Goal: Transaction & Acquisition: Purchase product/service

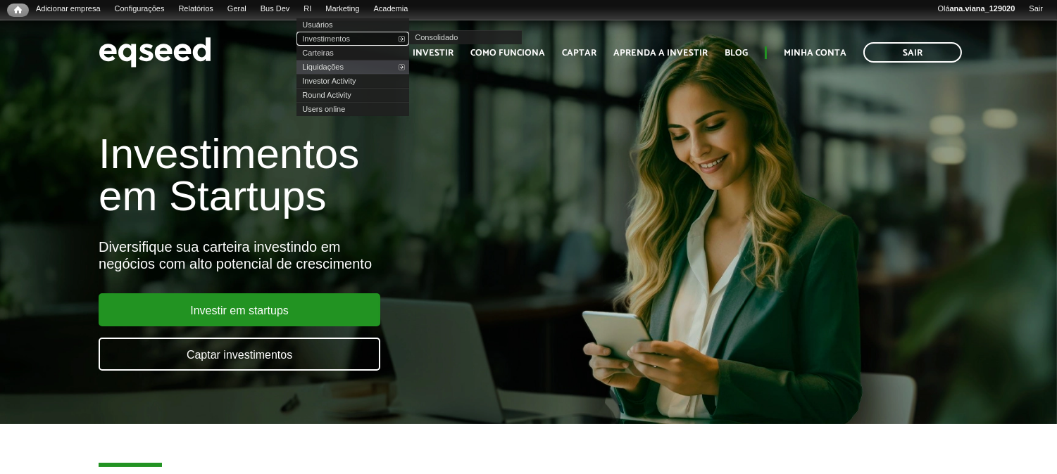
click at [346, 39] on link "Investimentos" at bounding box center [352, 39] width 113 height 14
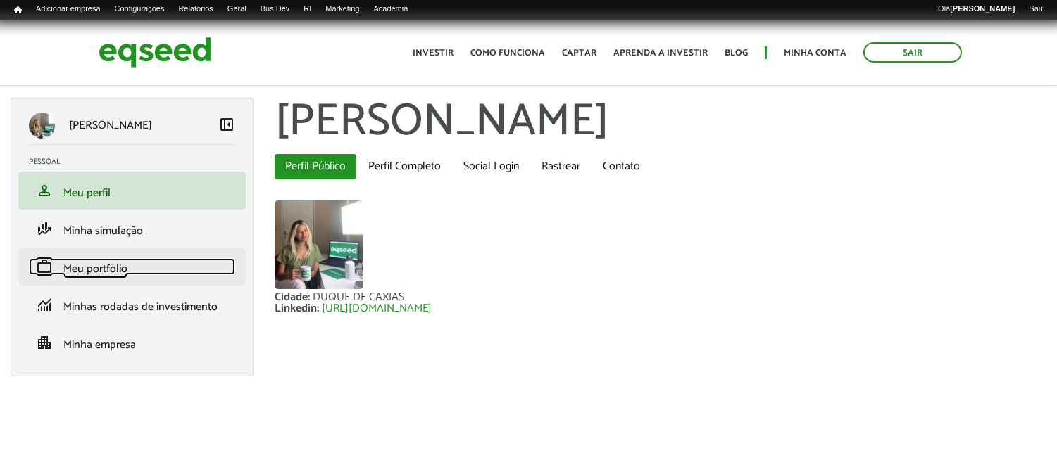
click at [111, 270] on span "Meu portfólio" at bounding box center [95, 269] width 64 height 19
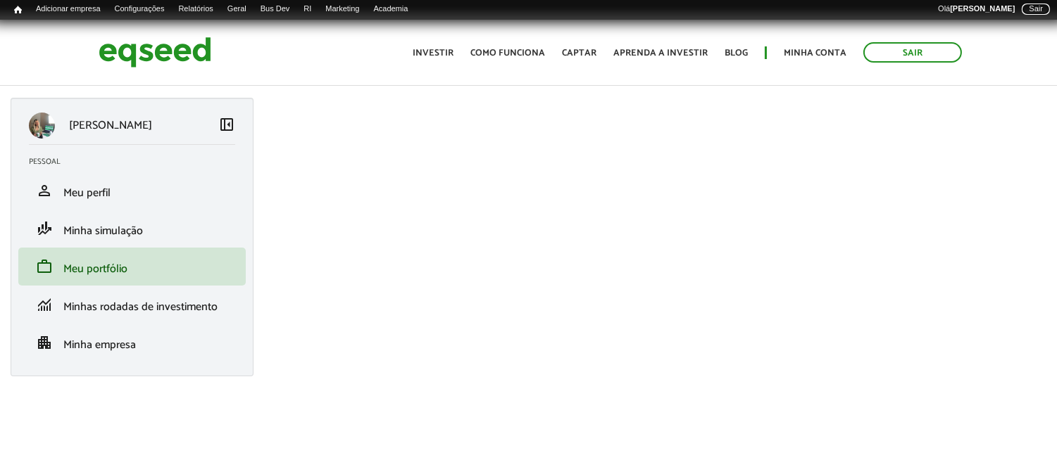
click at [1035, 10] on link "Sair" at bounding box center [1035, 9] width 28 height 11
click at [227, 127] on span "left_panel_close" at bounding box center [226, 123] width 17 height 17
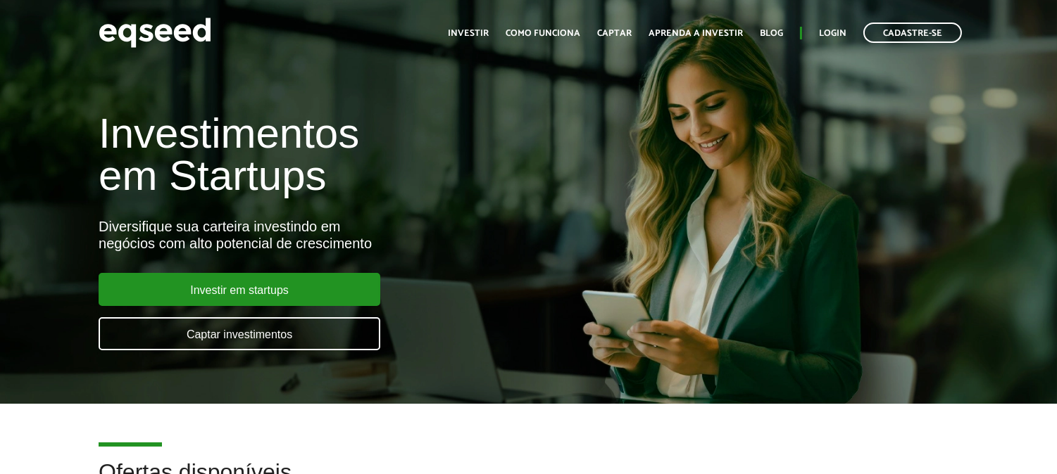
click at [847, 29] on ul "Início Investir Como funciona Captar Aprenda a investir Blog Login Cadastre-se" at bounding box center [705, 33] width 528 height 20
click at [840, 29] on link "Login" at bounding box center [832, 33] width 27 height 9
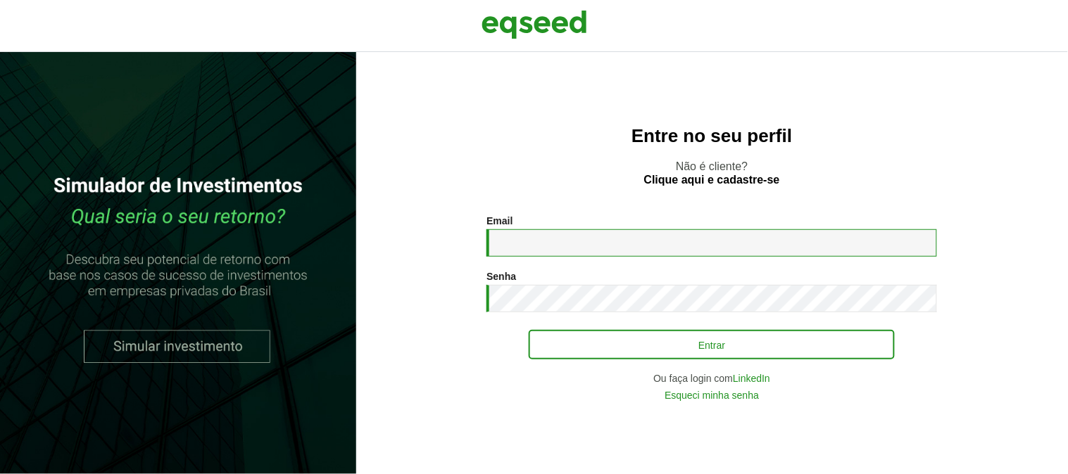
type input "**********"
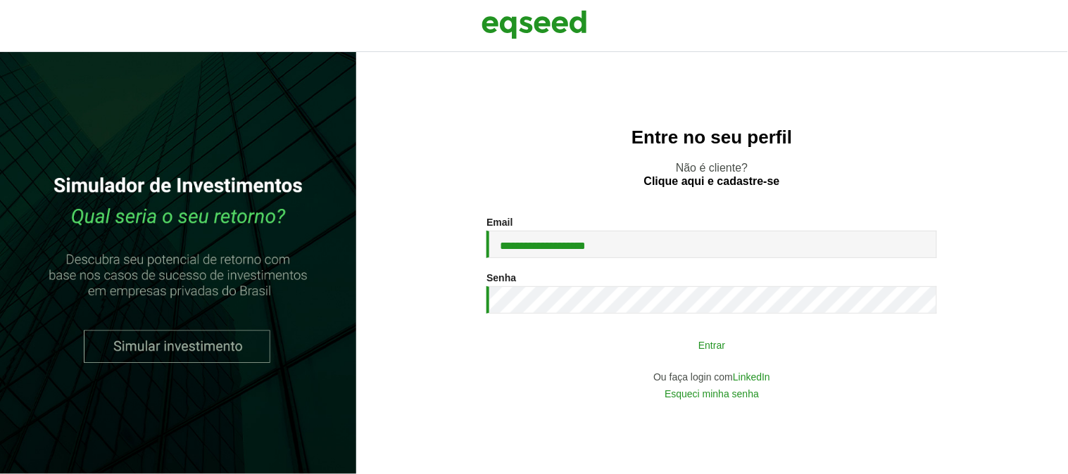
click at [646, 342] on button "Entrar" at bounding box center [712, 345] width 366 height 27
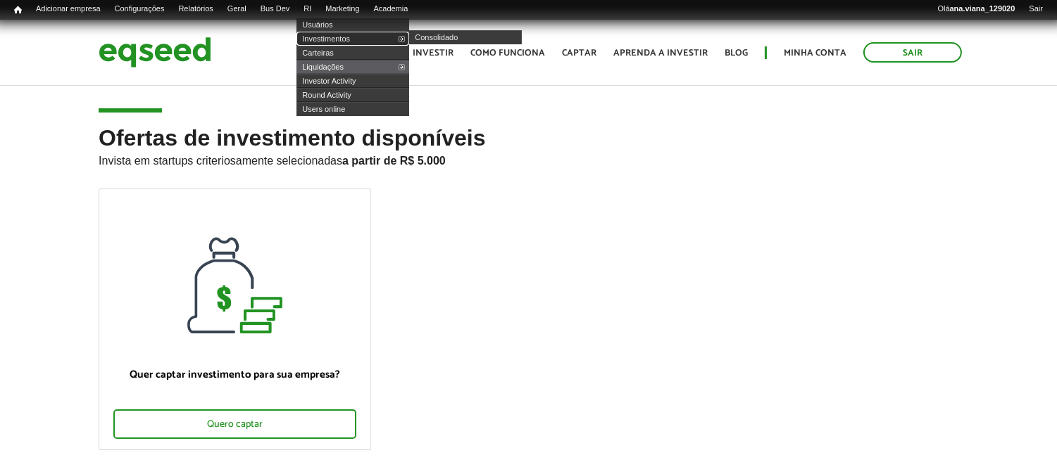
click at [335, 37] on link "Investimentos" at bounding box center [352, 39] width 113 height 14
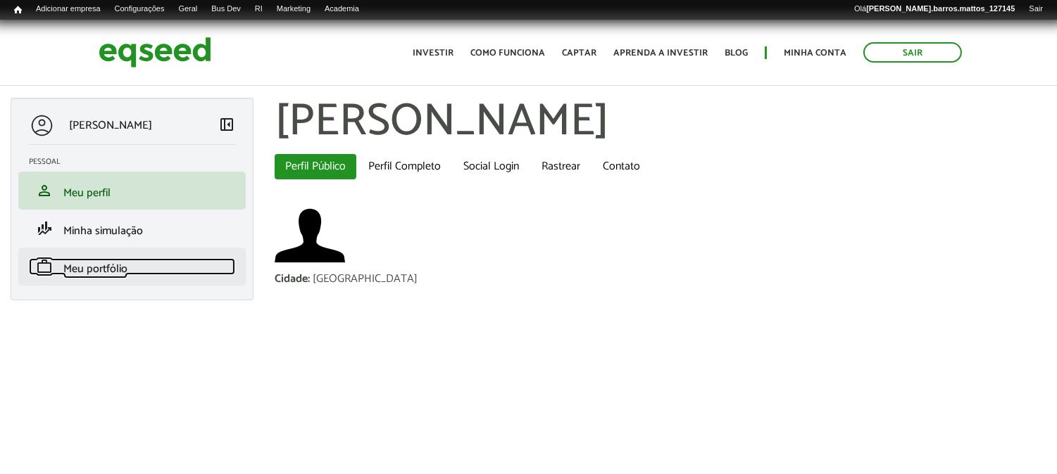
click at [122, 268] on span "Meu portfólio" at bounding box center [95, 269] width 64 height 19
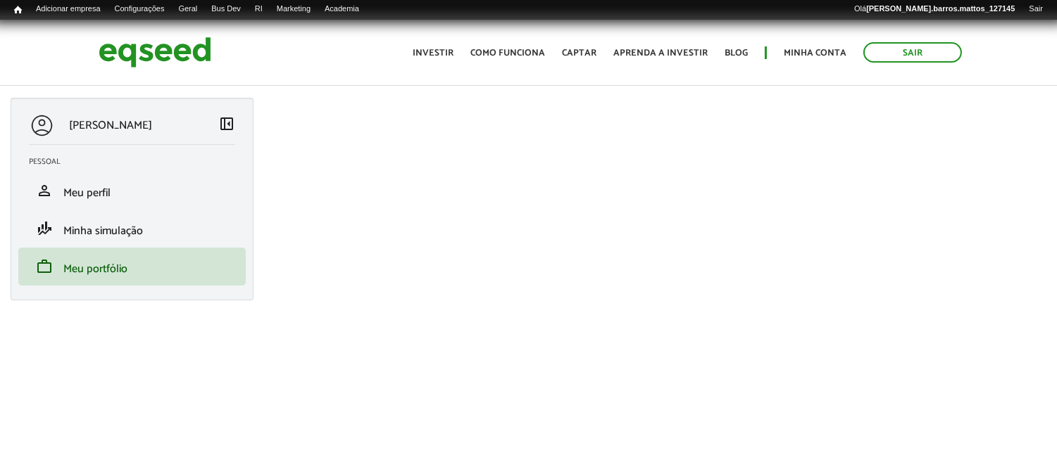
click at [227, 124] on span "left_panel_close" at bounding box center [226, 123] width 17 height 17
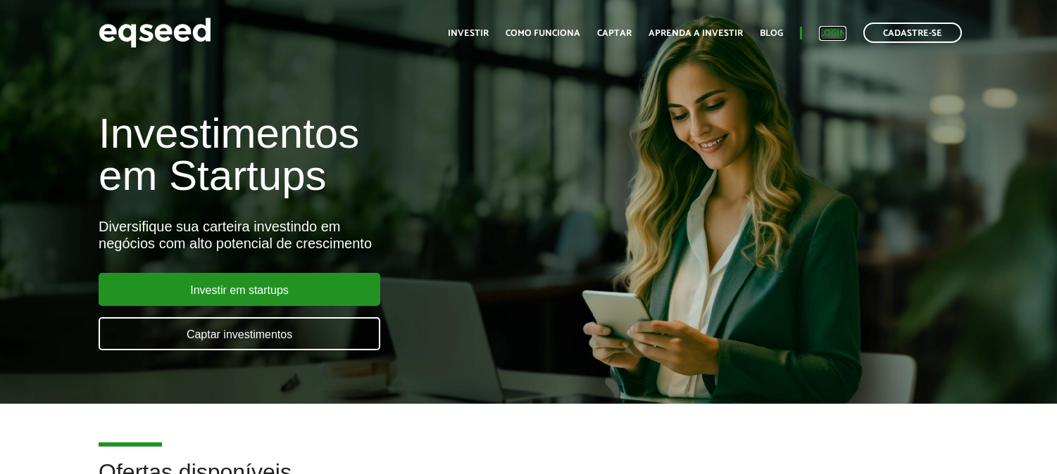
click at [836, 29] on link "Login" at bounding box center [832, 33] width 27 height 9
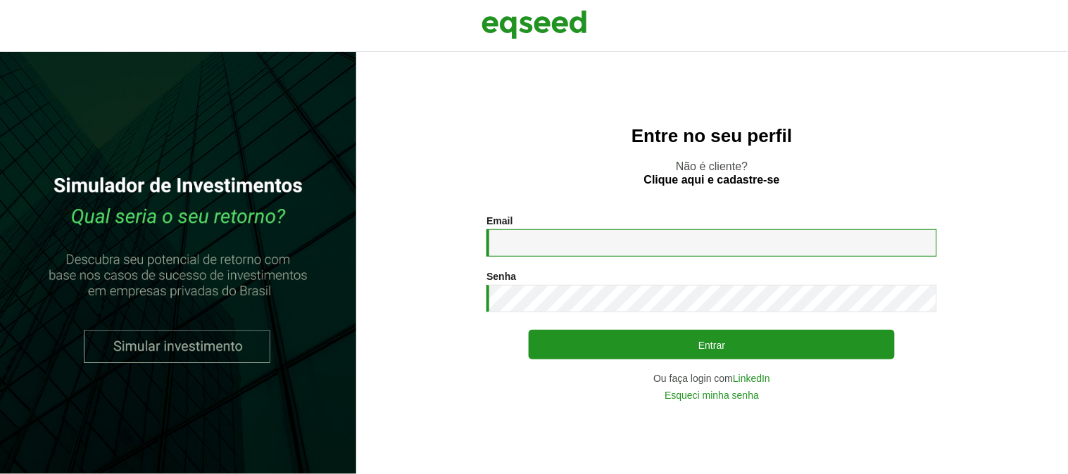
type input "**********"
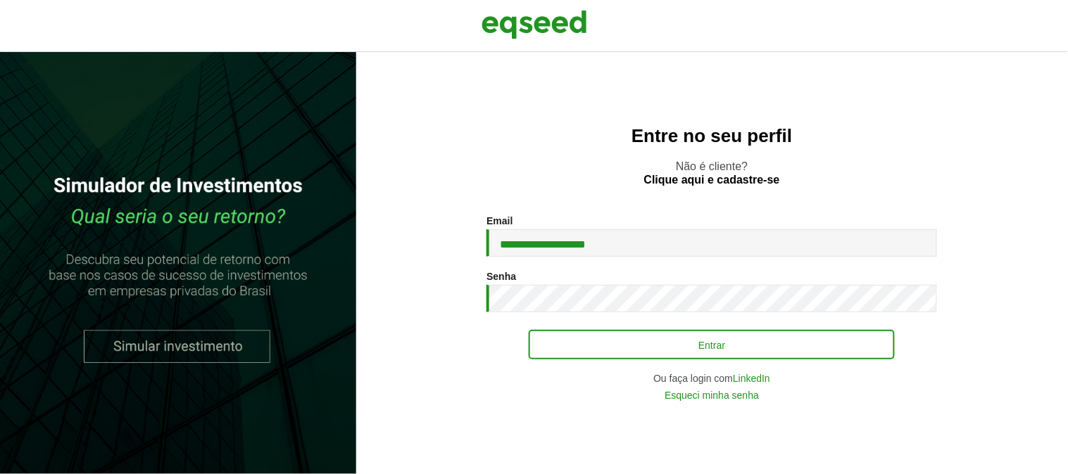
drag, startPoint x: 733, startPoint y: 325, endPoint x: 740, endPoint y: 335, distance: 12.1
click at [733, 326] on div "**********" at bounding box center [711, 308] width 450 height 186
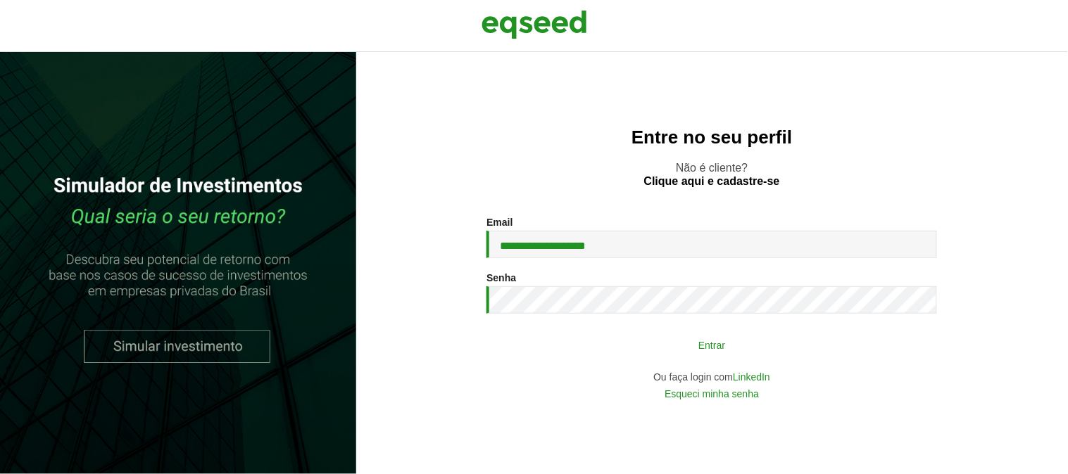
click at [742, 339] on button "Entrar" at bounding box center [712, 345] width 366 height 27
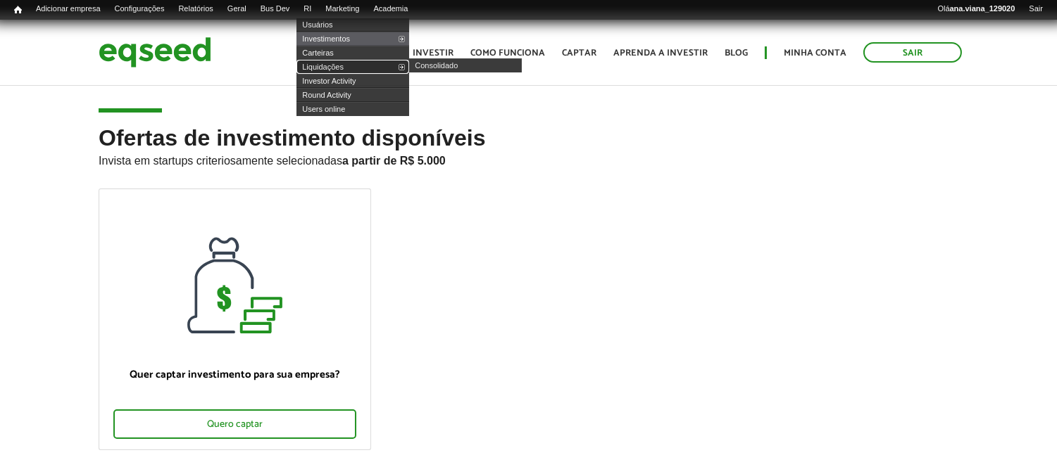
click at [353, 63] on link "Liquidações" at bounding box center [352, 67] width 113 height 14
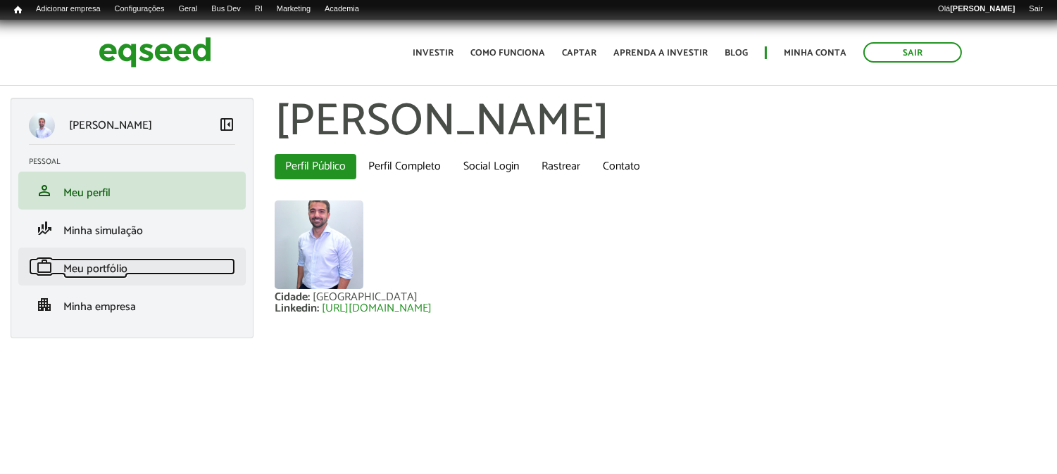
click at [134, 268] on link "work Meu portfólio" at bounding box center [132, 266] width 206 height 17
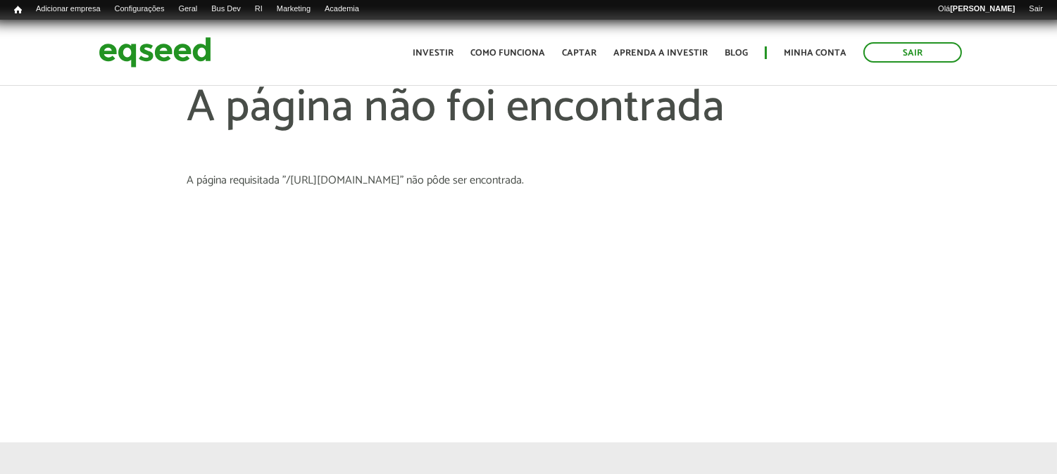
drag, startPoint x: 698, startPoint y: 242, endPoint x: 644, endPoint y: 173, distance: 87.3
click at [698, 241] on article "A página não foi encontrada A página requisitada "/https://eqseed.com/investir/…" at bounding box center [528, 231] width 1057 height 422
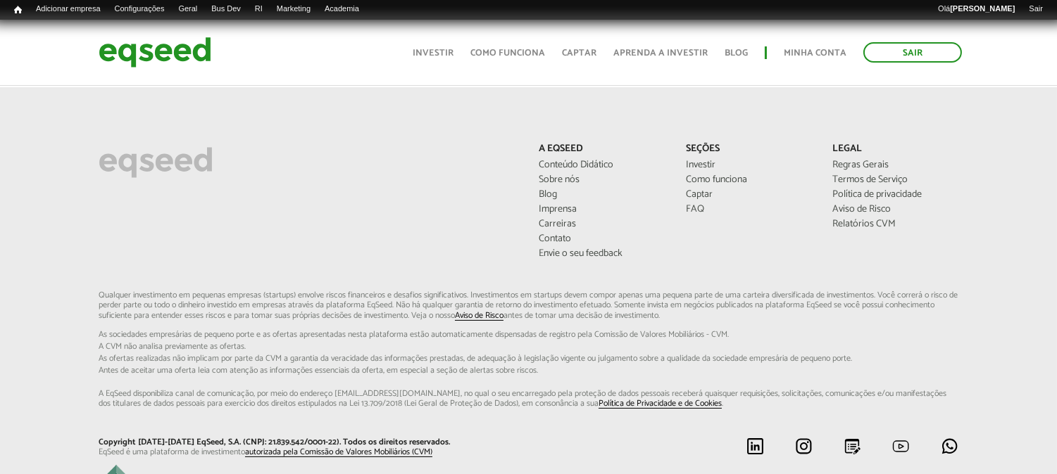
scroll to position [391, 0]
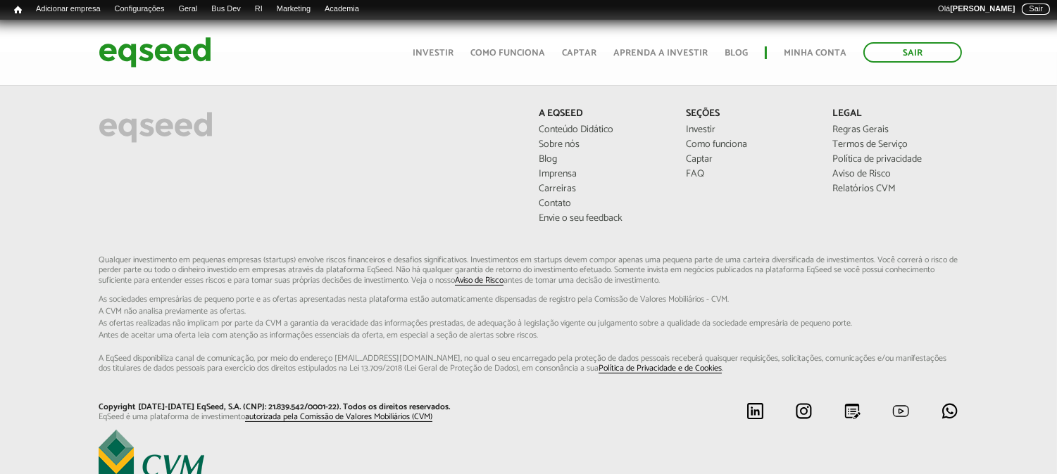
click at [1035, 9] on link "Sair" at bounding box center [1035, 9] width 28 height 11
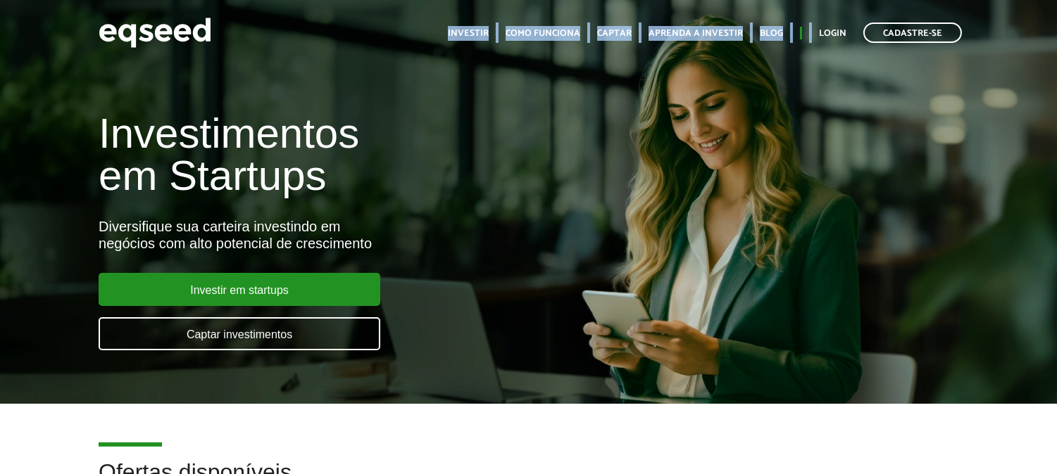
drag, startPoint x: 839, startPoint y: 11, endPoint x: 842, endPoint y: 3, distance: 8.2
click at [835, 23] on div "Toggle navigation Início Investir Como funciona Captar Aprenda a investir Blog …" at bounding box center [705, 32] width 528 height 37
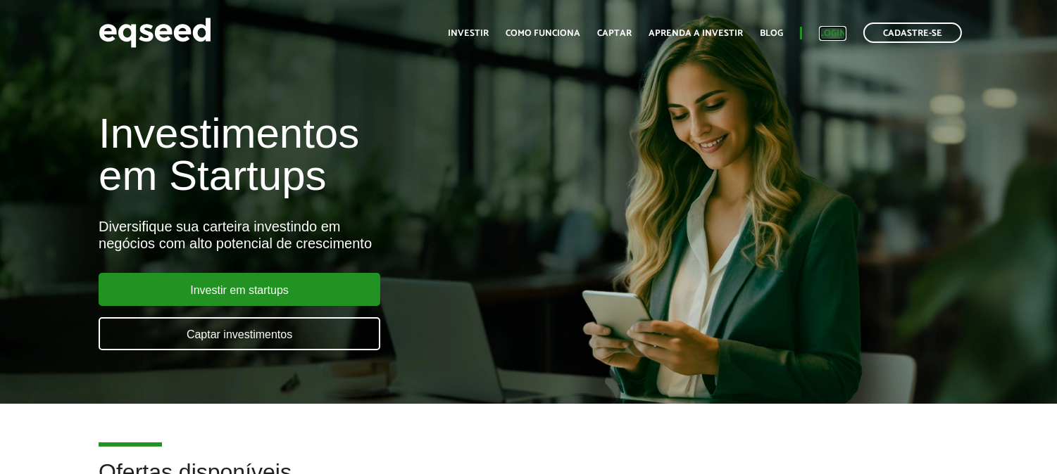
click at [828, 32] on link "Login" at bounding box center [832, 33] width 27 height 9
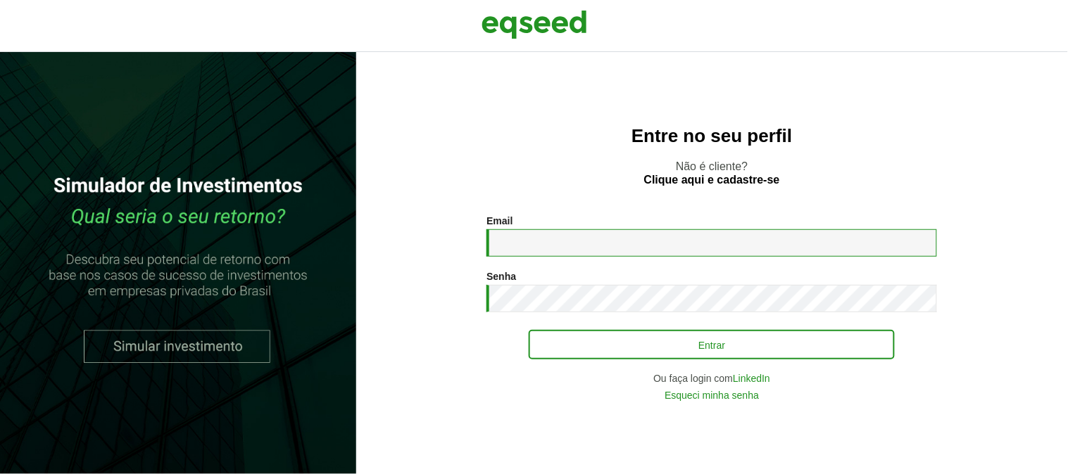
type input "**********"
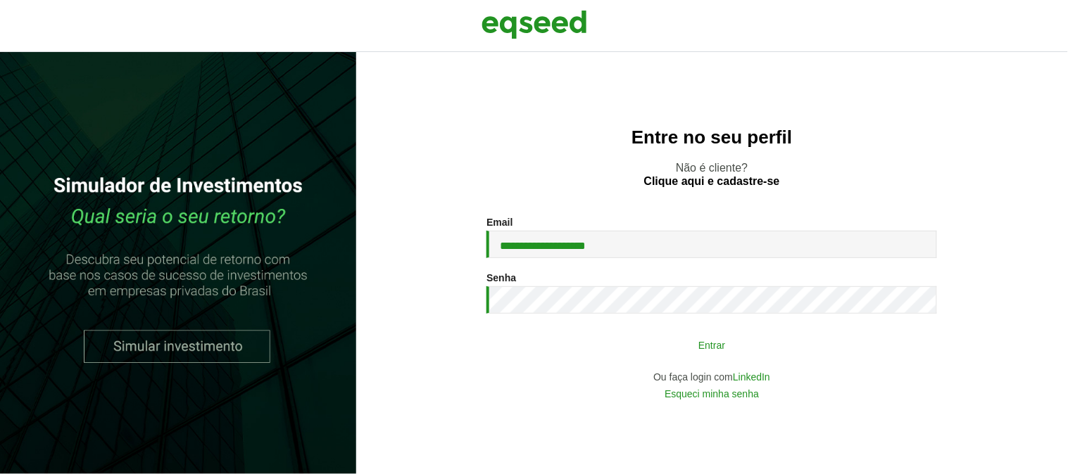
click at [700, 350] on button "Entrar" at bounding box center [712, 345] width 366 height 27
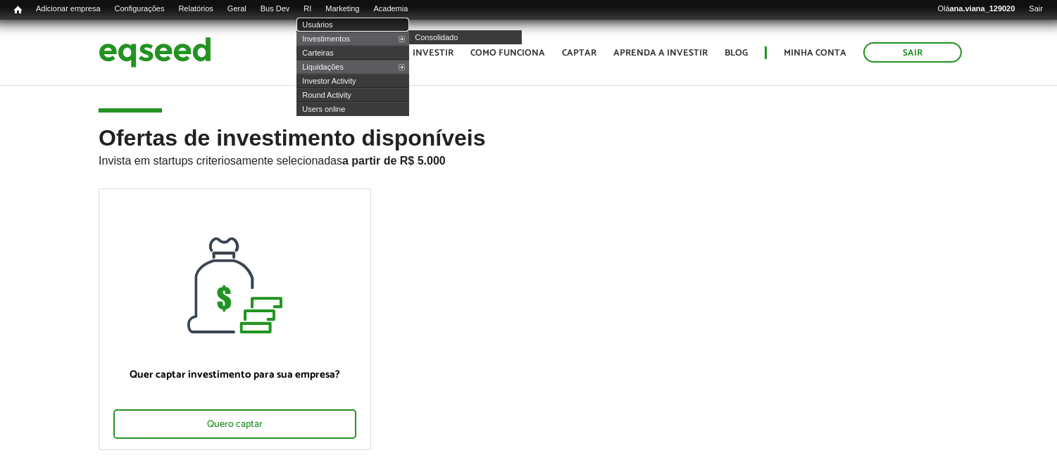
click at [336, 20] on link "Usuários" at bounding box center [352, 25] width 113 height 14
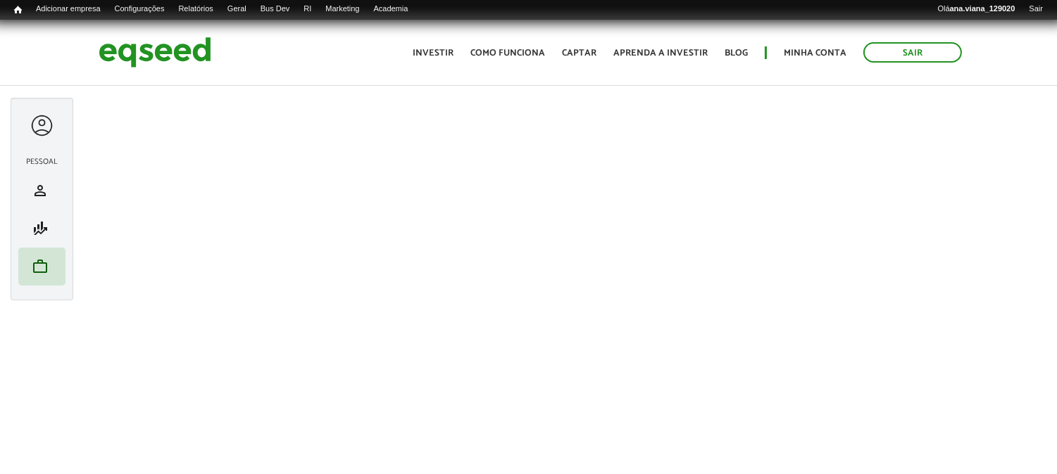
click at [43, 120] on div at bounding box center [42, 126] width 26 height 26
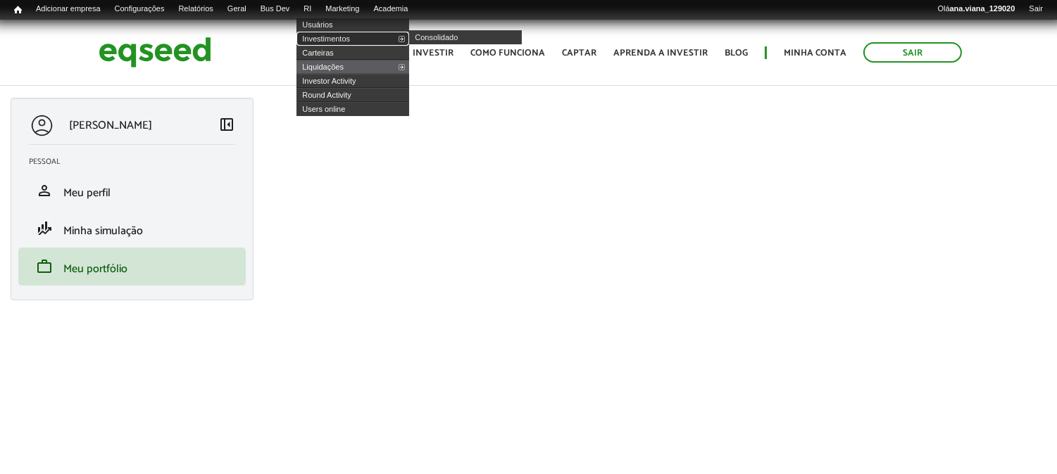
click at [336, 36] on link "Investimentos" at bounding box center [352, 39] width 113 height 14
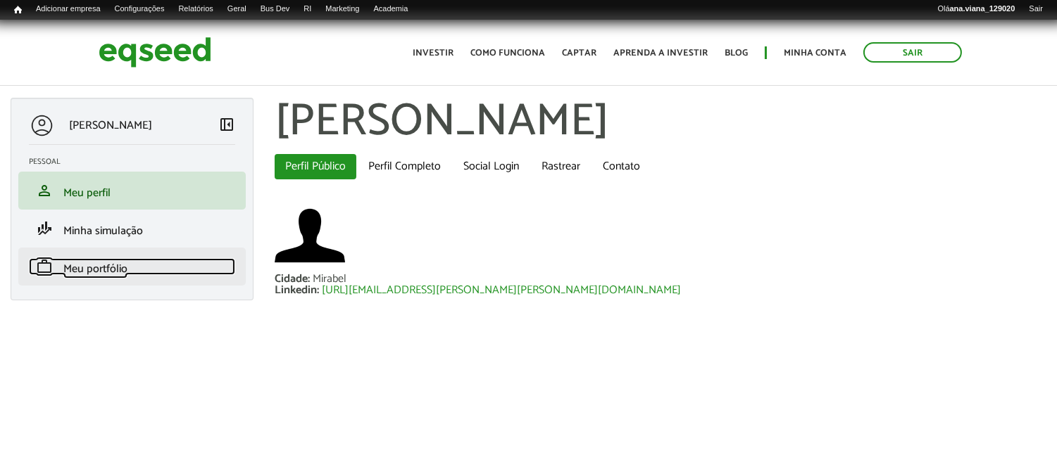
click at [141, 271] on link "work Meu portfólio" at bounding box center [132, 266] width 206 height 17
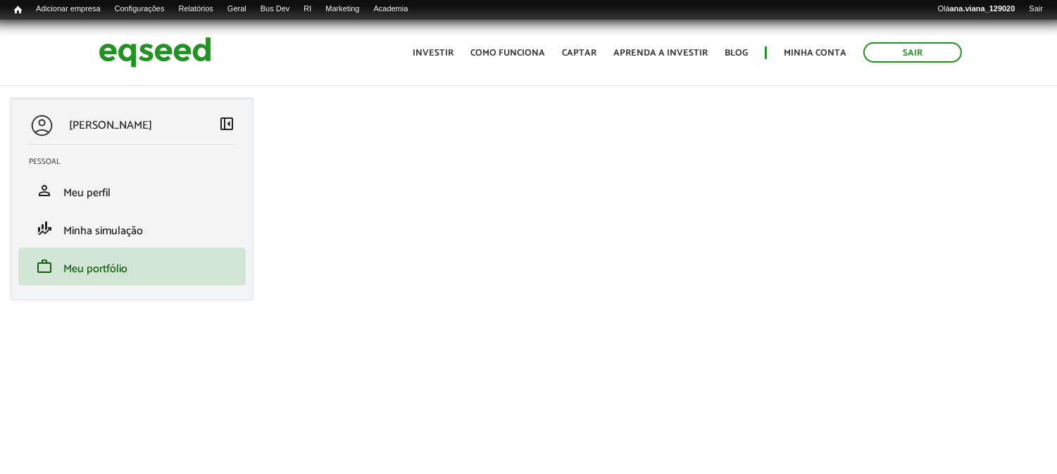
click at [224, 123] on span "left_panel_close" at bounding box center [226, 123] width 17 height 17
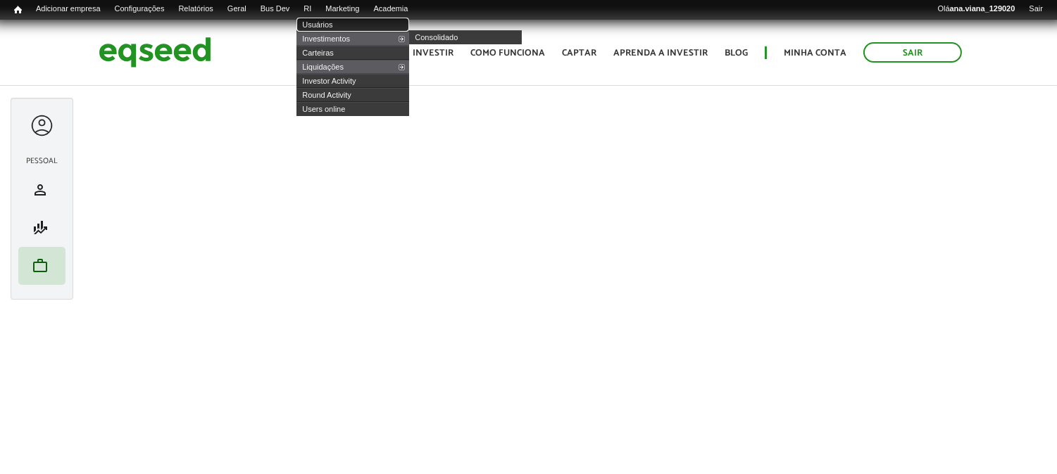
click at [345, 21] on link "Usuários" at bounding box center [352, 25] width 113 height 14
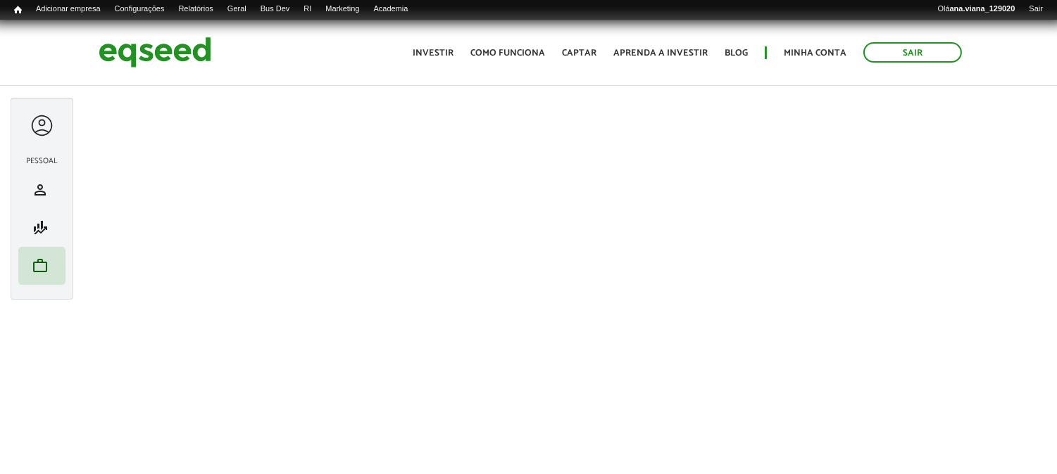
drag, startPoint x: 1031, startPoint y: 89, endPoint x: 885, endPoint y: 96, distance: 145.9
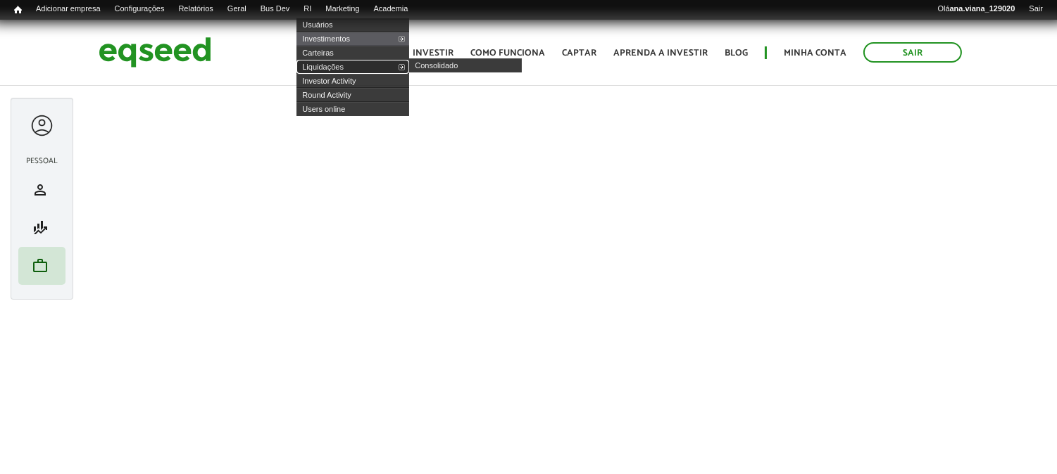
click at [360, 65] on link "Liquidações" at bounding box center [352, 67] width 113 height 14
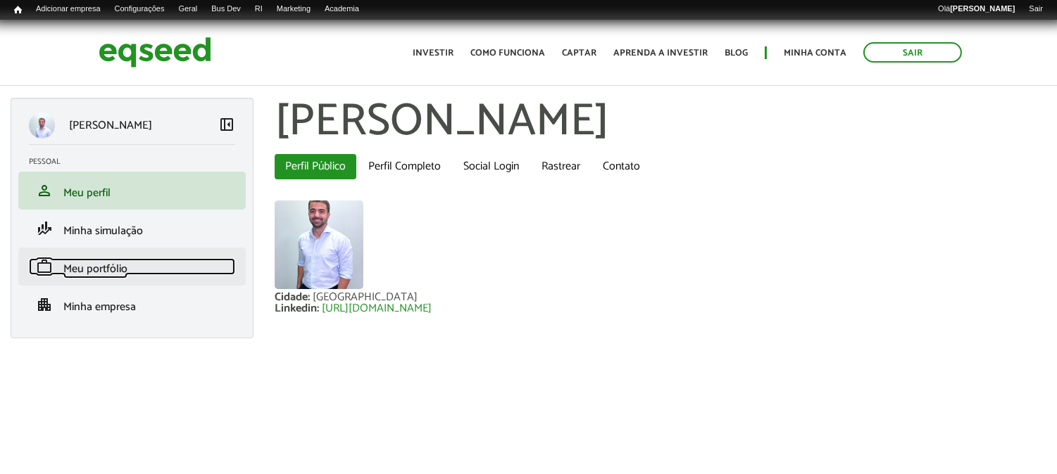
click at [146, 272] on link "work Meu portfólio" at bounding box center [132, 266] width 206 height 17
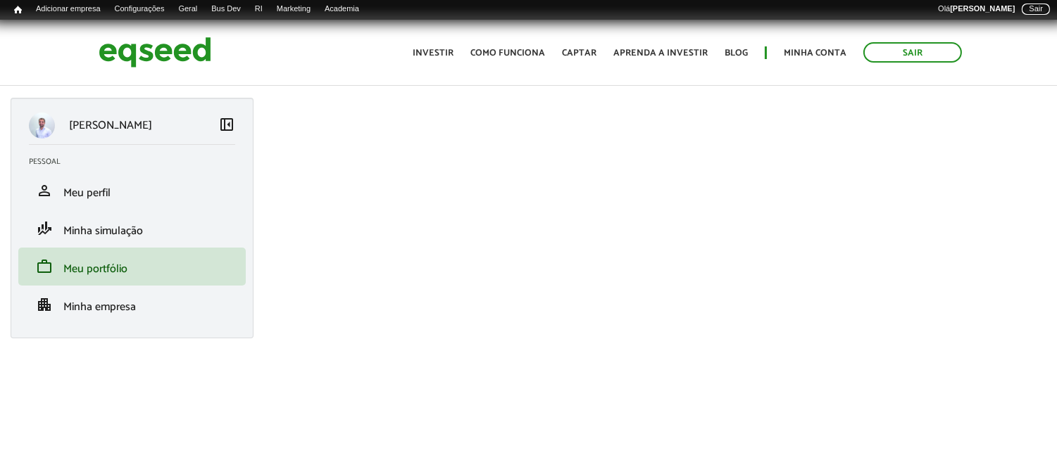
click at [1030, 4] on link "Sair" at bounding box center [1035, 9] width 28 height 11
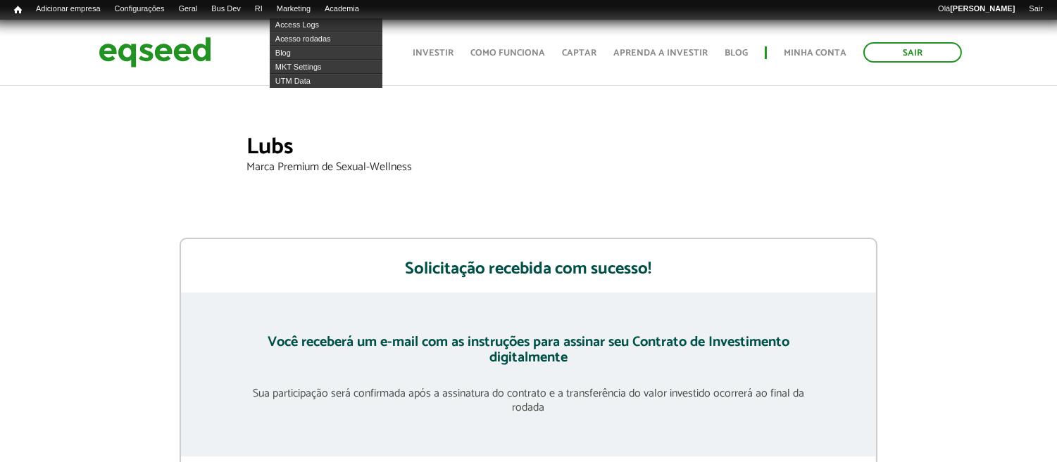
scroll to position [78, 0]
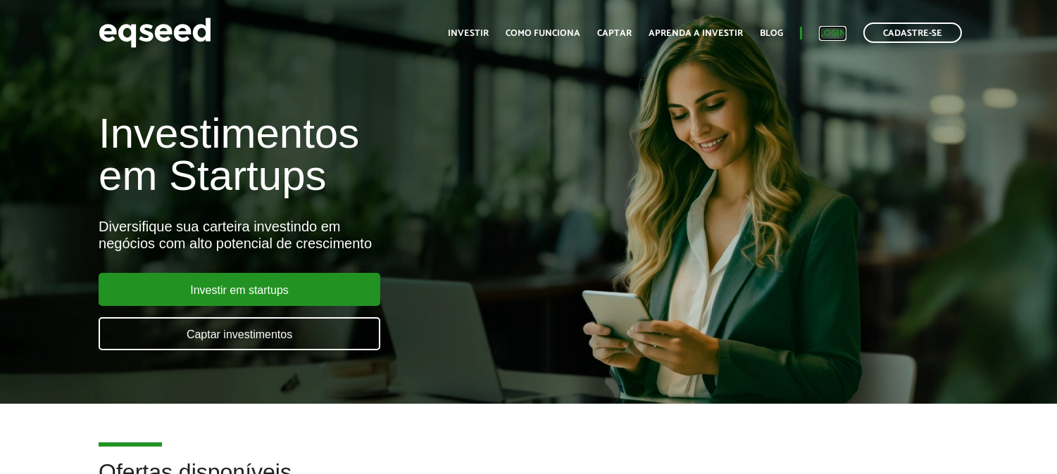
click at [831, 29] on link "Login" at bounding box center [832, 33] width 27 height 9
click at [846, 28] on li "Login" at bounding box center [832, 32] width 27 height 11
click at [831, 31] on link "Login" at bounding box center [832, 33] width 27 height 9
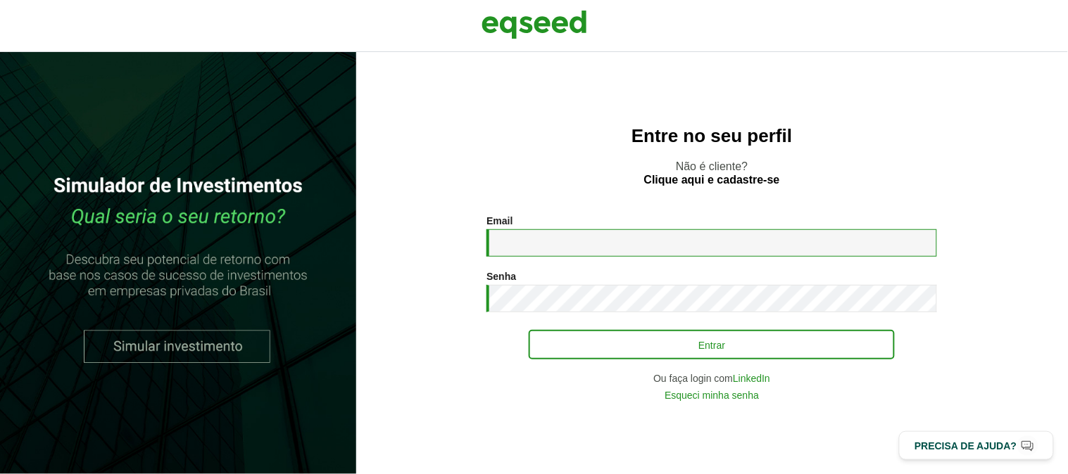
type input "**********"
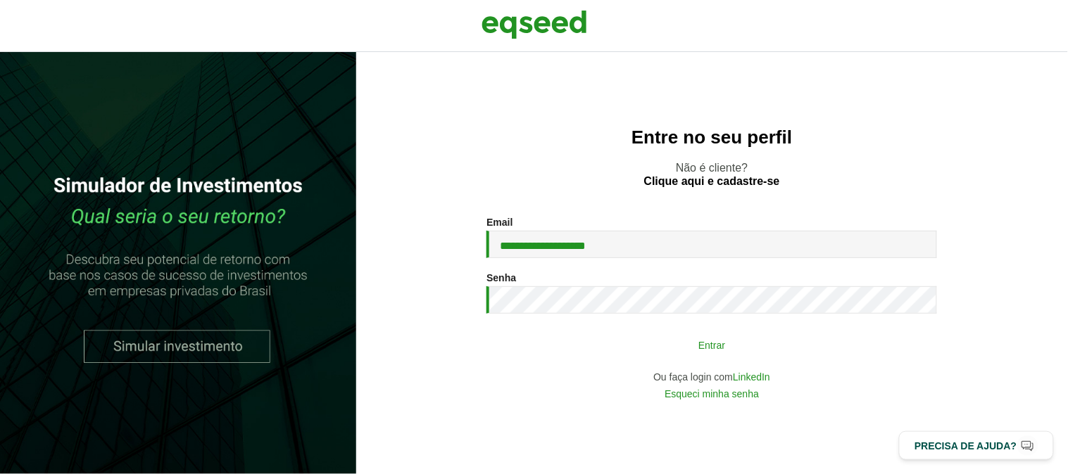
click at [592, 336] on button "Entrar" at bounding box center [712, 345] width 366 height 27
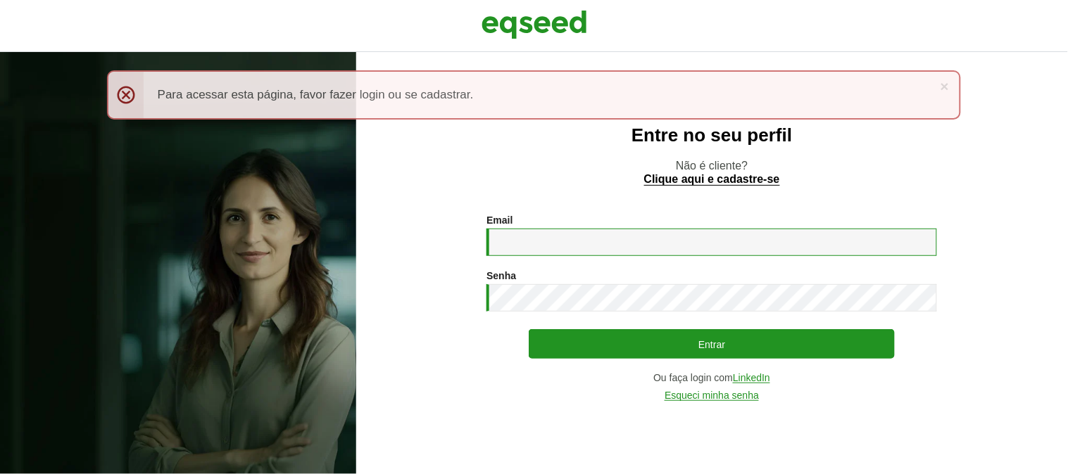
type input "**********"
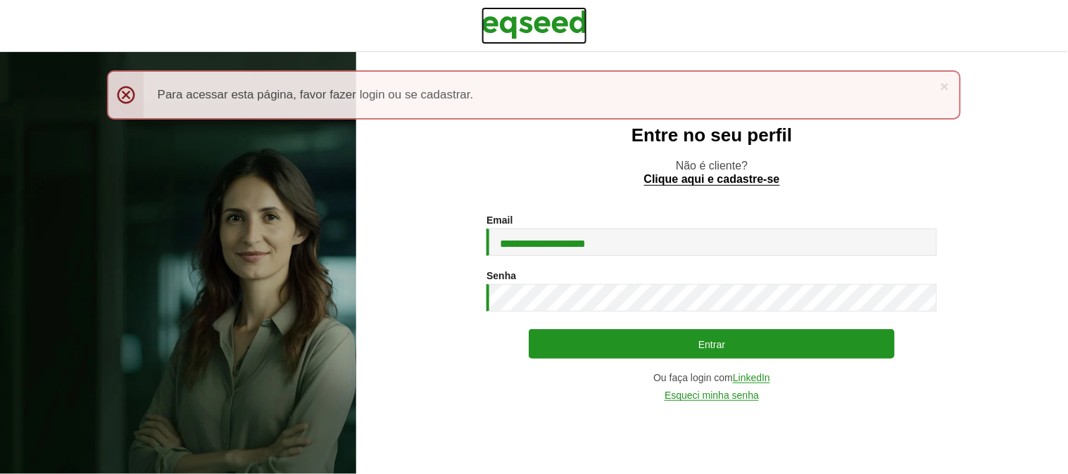
click at [511, 28] on img at bounding box center [534, 24] width 106 height 35
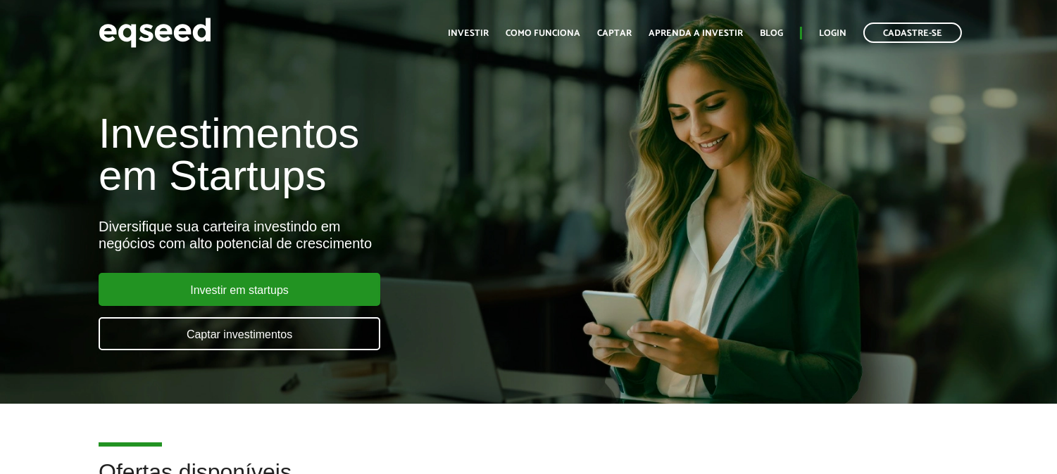
click at [832, 21] on div "Toggle navigation Início Investir Como funciona Captar Aprenda a investir Blog …" at bounding box center [705, 32] width 528 height 37
click at [832, 33] on link "Login" at bounding box center [832, 33] width 27 height 9
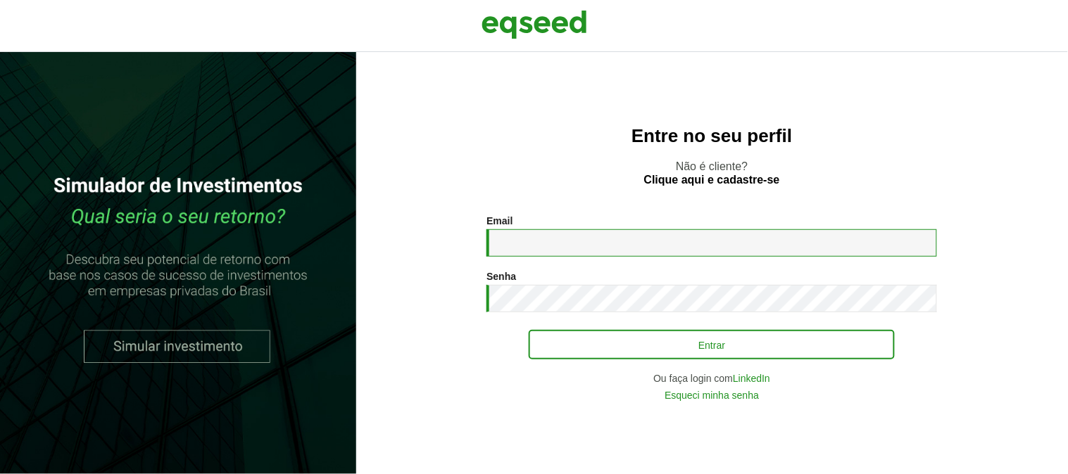
type input "**********"
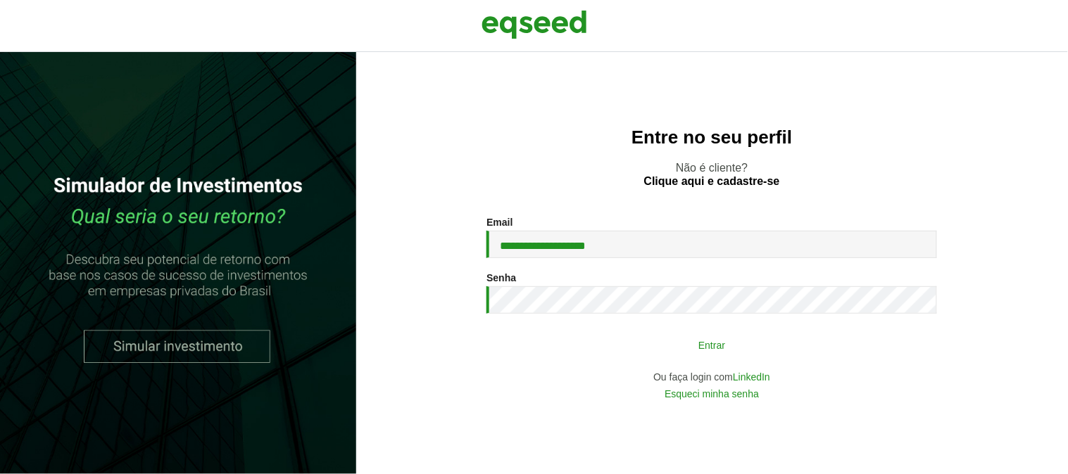
click at [673, 339] on button "Entrar" at bounding box center [712, 345] width 366 height 27
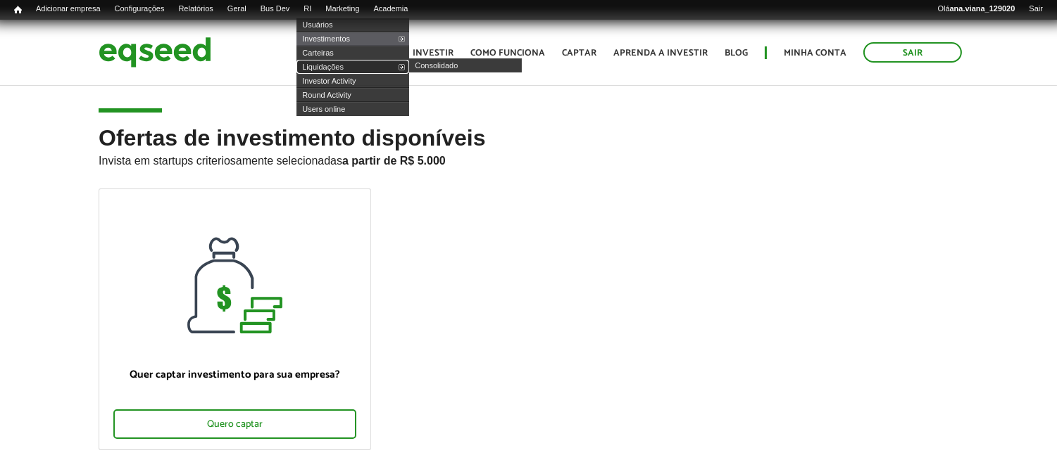
click at [362, 66] on link "Liquidações" at bounding box center [352, 67] width 113 height 14
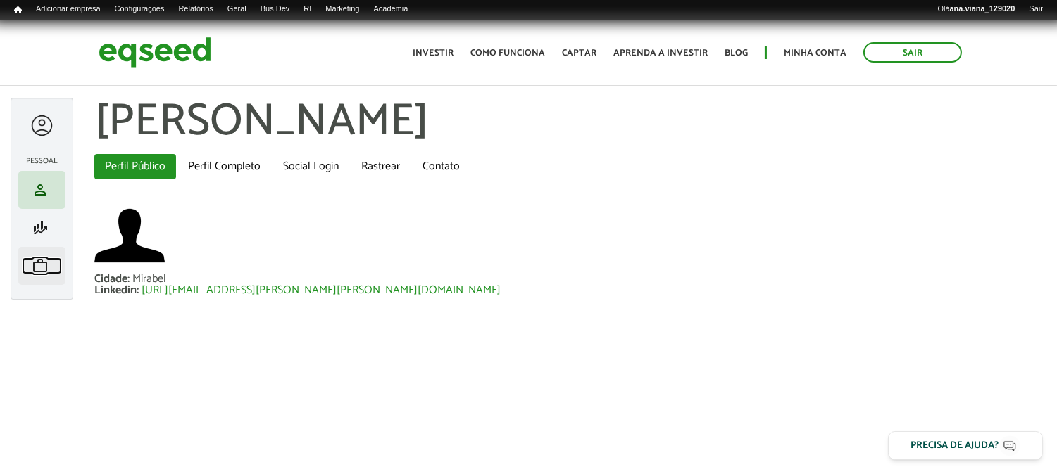
click at [40, 269] on span "work" at bounding box center [40, 266] width 17 height 17
